Goal: Information Seeking & Learning: Check status

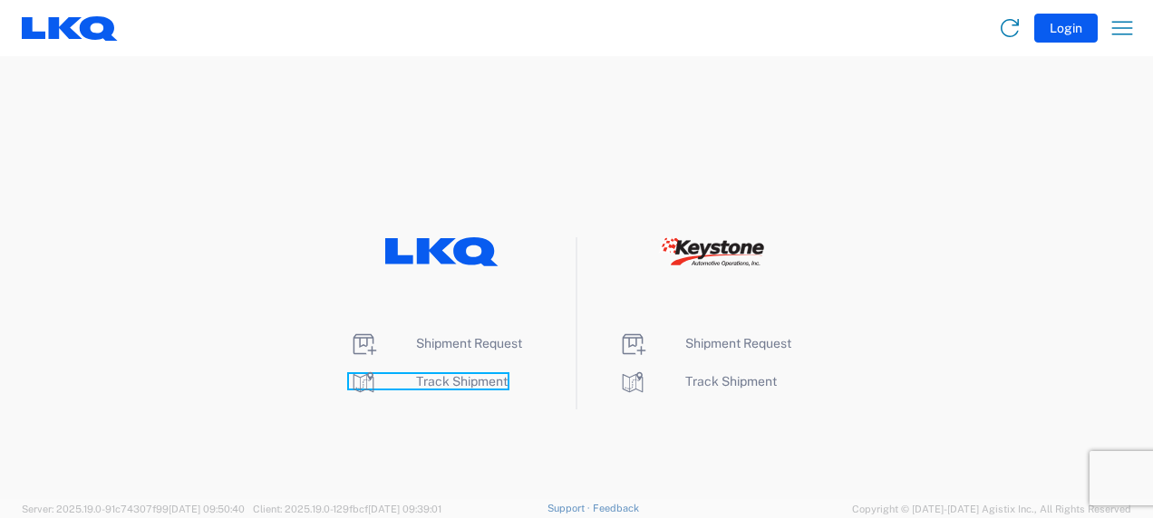
click at [421, 382] on span "Track Shipment" at bounding box center [462, 381] width 92 height 15
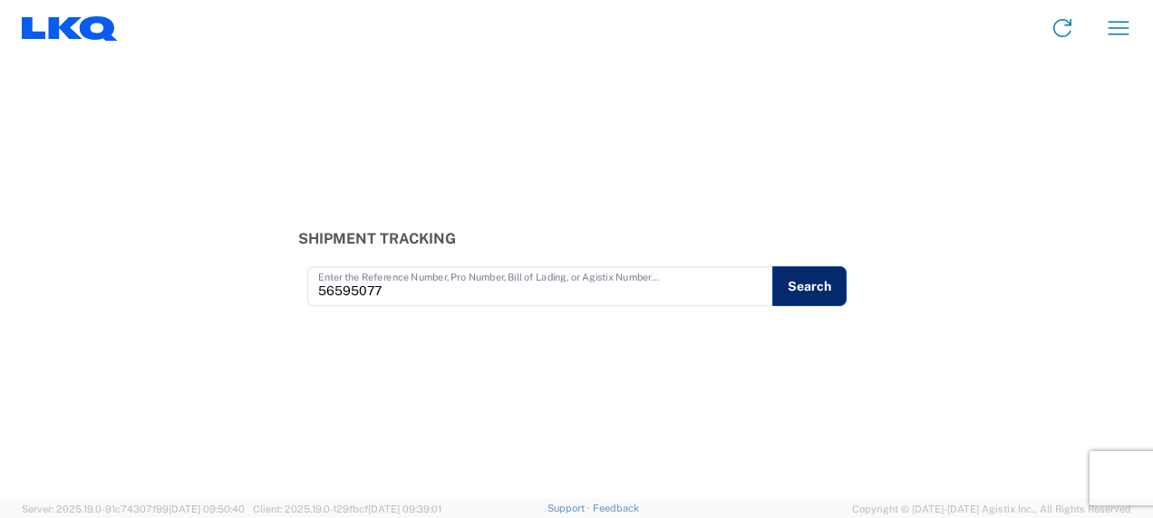
click at [829, 292] on button "Search" at bounding box center [809, 286] width 74 height 40
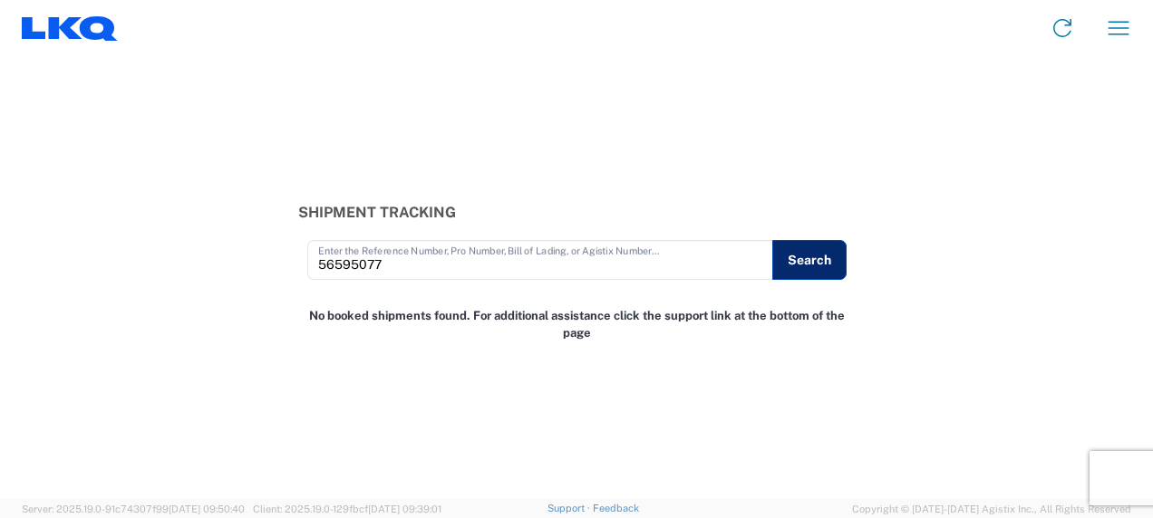
click at [793, 263] on button "Search" at bounding box center [809, 260] width 74 height 40
click at [395, 285] on div "Shipment Tracking 56595077 Enter the Reference Number, Pro Number, Bill of Ladi…" at bounding box center [576, 277] width 1153 height 443
click at [446, 278] on div "56595077 Enter the Reference Number, Pro Number, Bill of Lading, or Agistix Num…" at bounding box center [540, 260] width 466 height 40
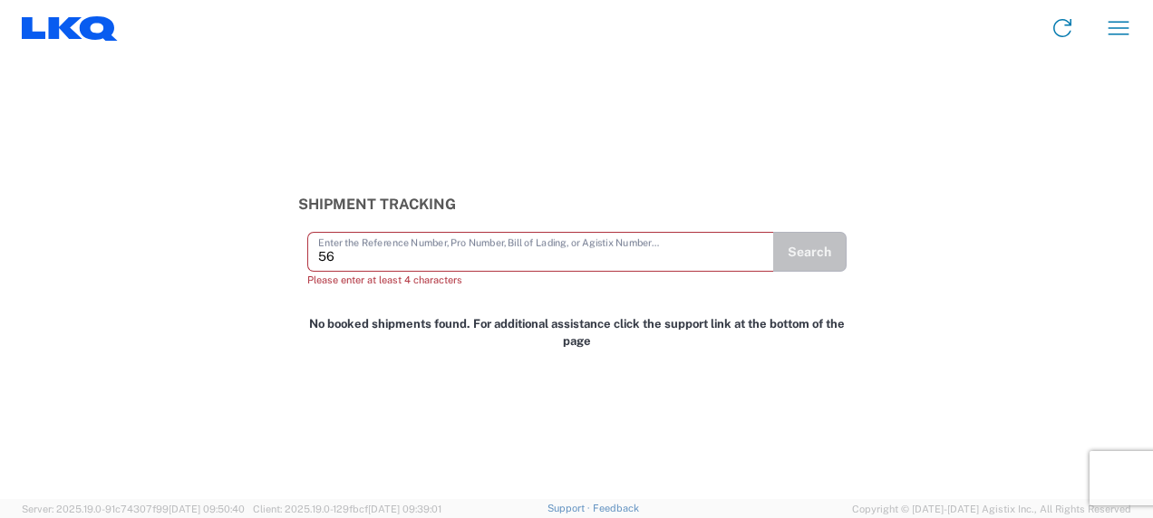
type input "5"
paste input "56779884"
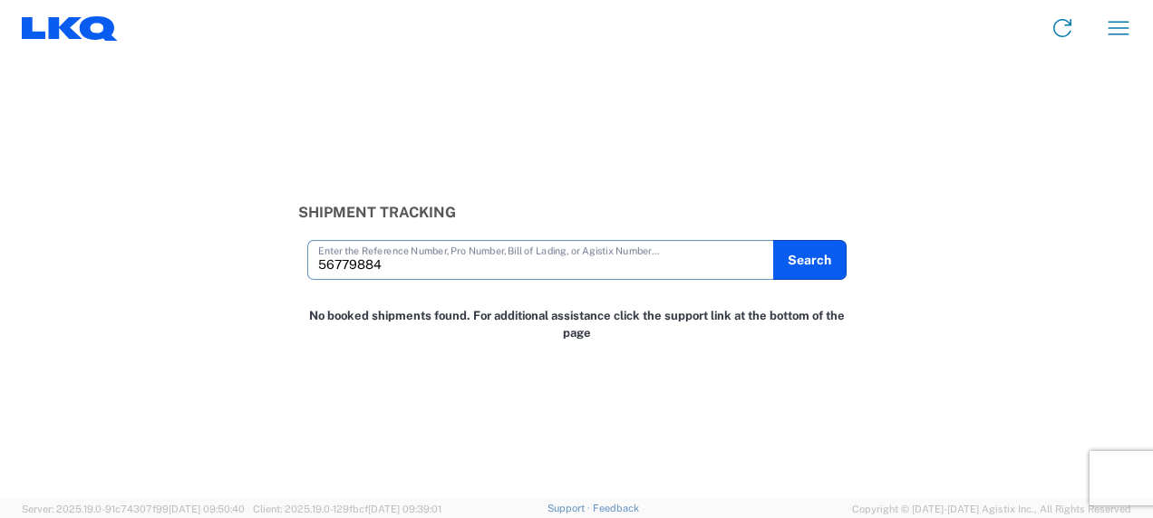
type input "56779884"
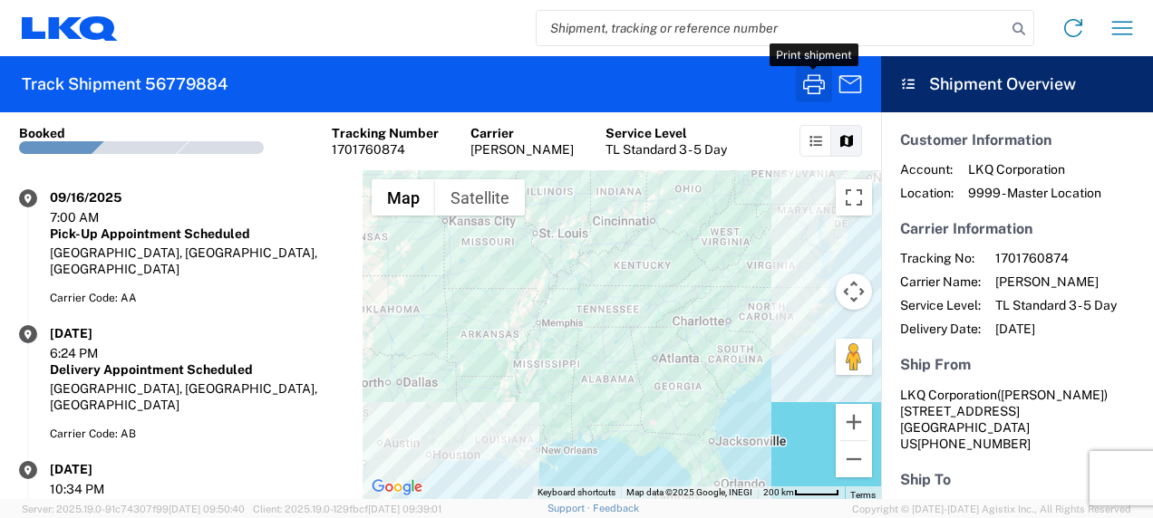
click at [822, 77] on icon "button" at bounding box center [813, 84] width 29 height 29
